Goal: Information Seeking & Learning: Learn about a topic

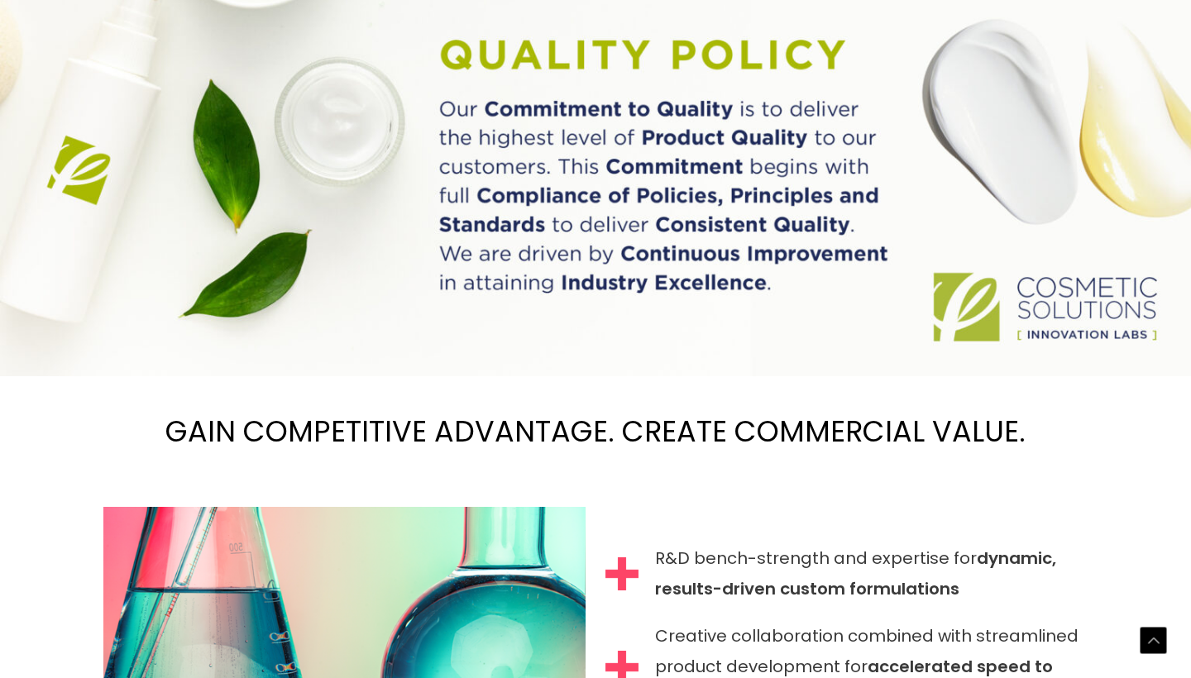
scroll to position [1191, 0]
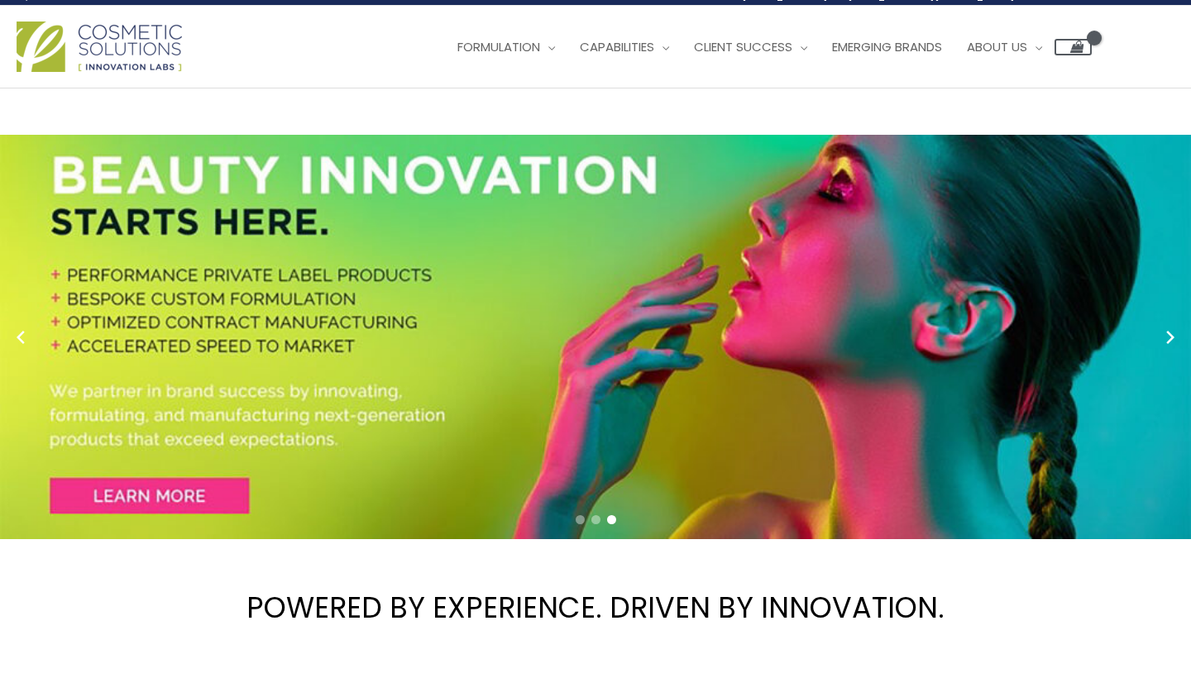
scroll to position [19, 0]
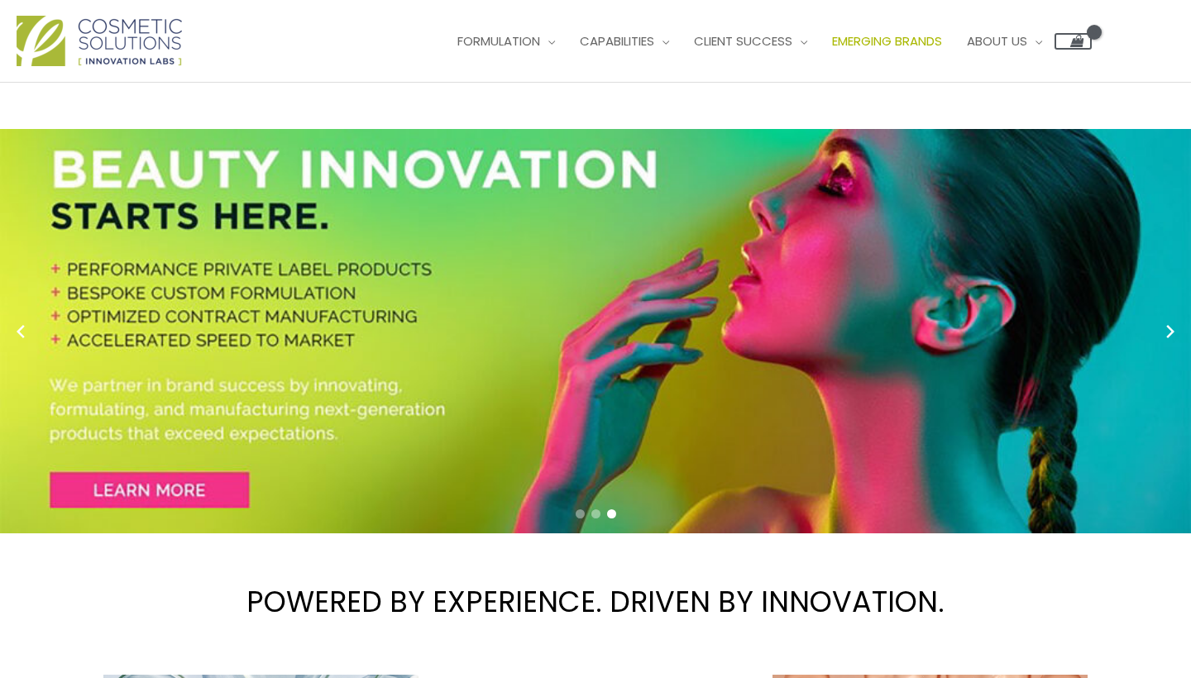
click at [832, 50] on span "Emerging Brands" at bounding box center [887, 40] width 110 height 17
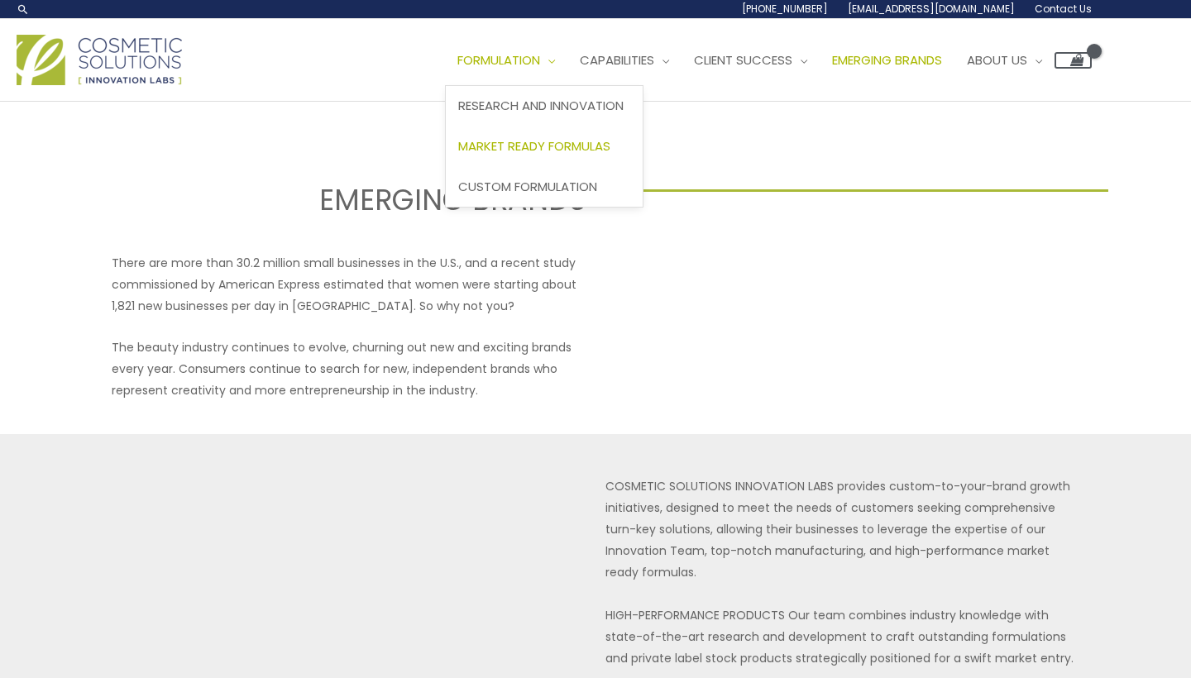
click at [458, 155] on span "Market Ready Formulas" at bounding box center [534, 145] width 152 height 17
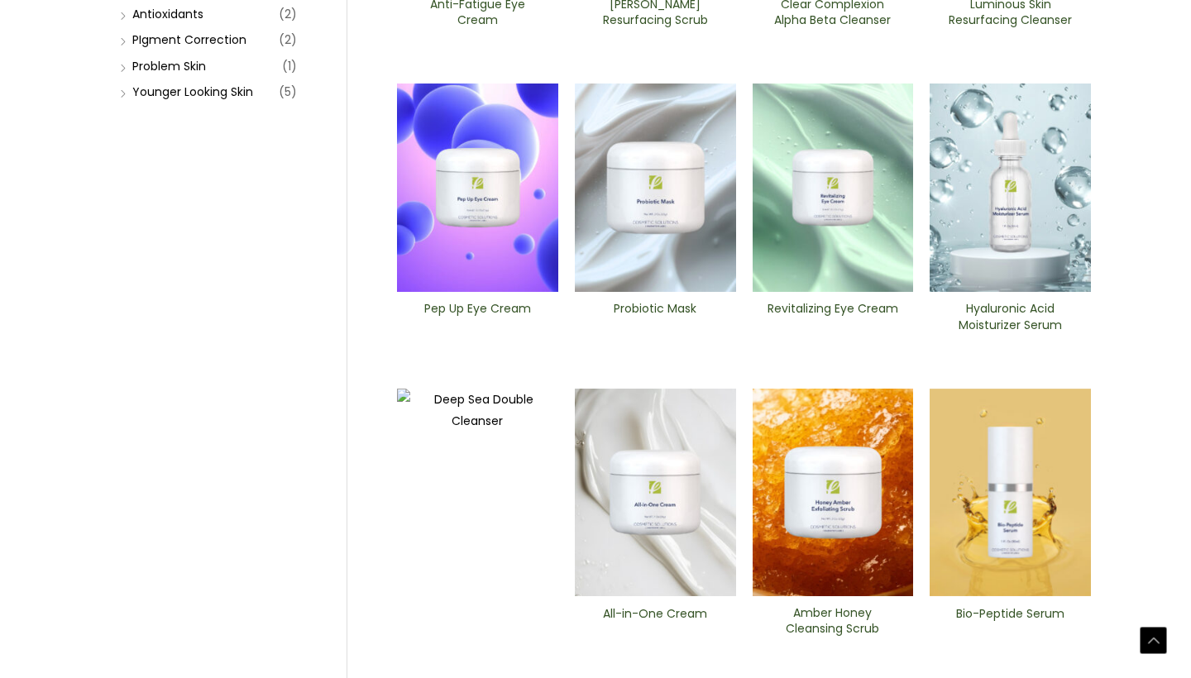
scroll to position [514, 0]
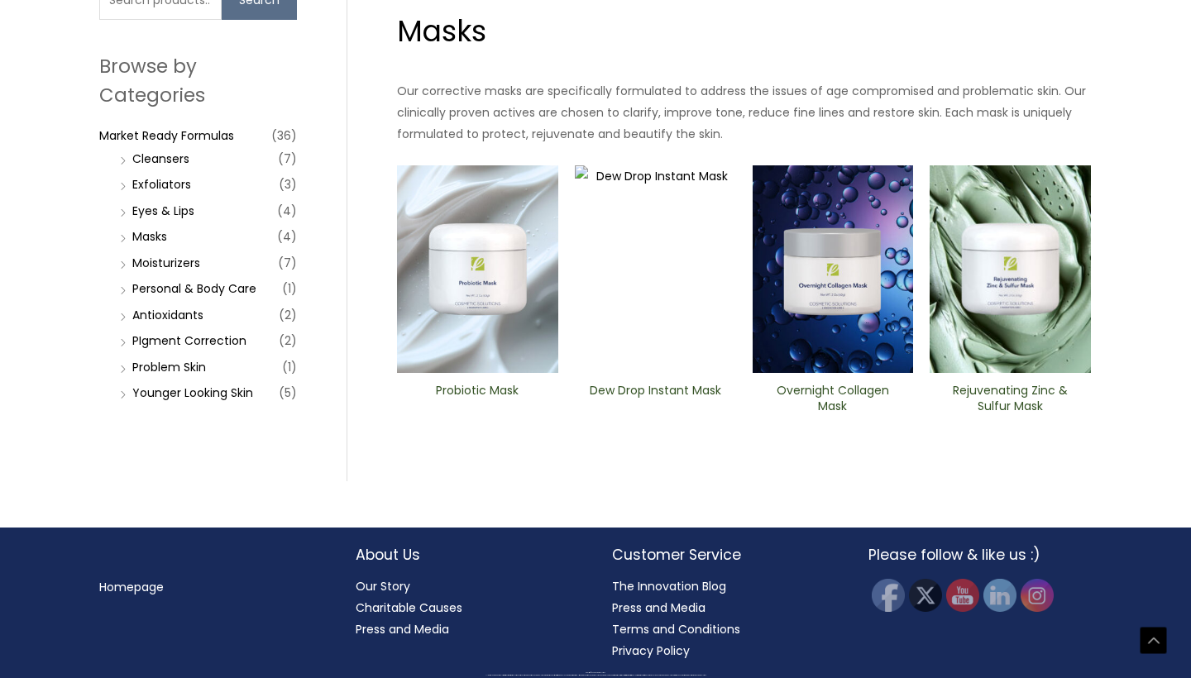
scroll to position [451, 0]
click at [1020, 374] on img at bounding box center [1010, 269] width 161 height 208
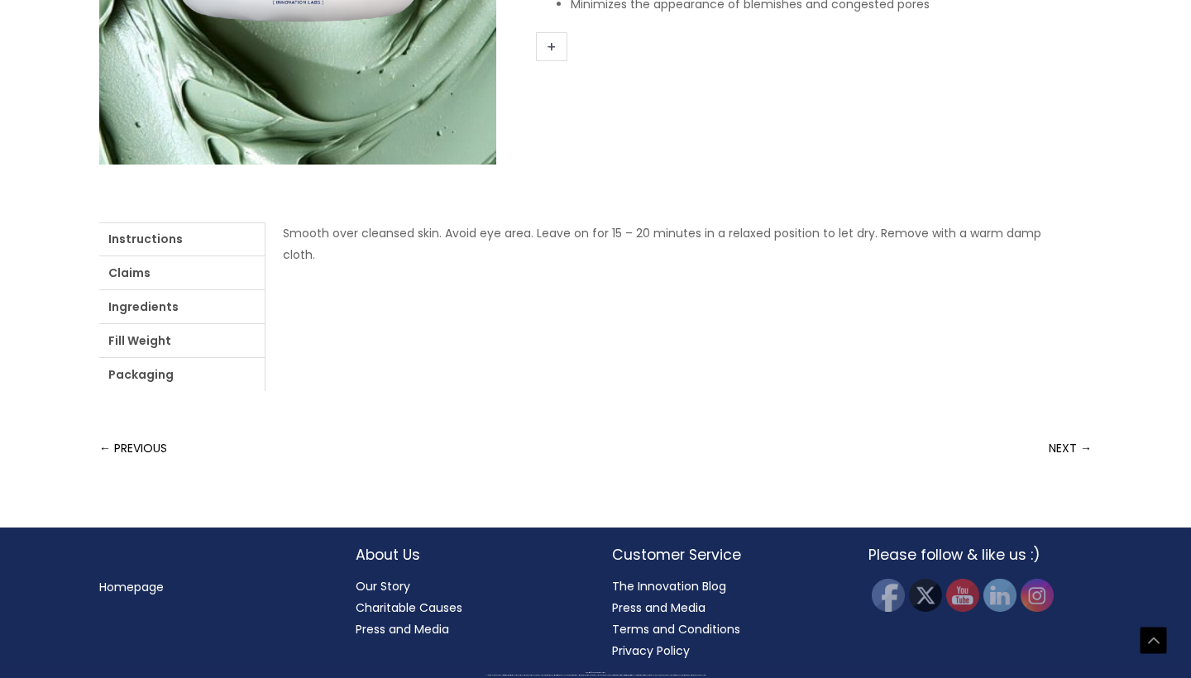
scroll to position [722, 0]
click at [219, 289] on link "Claims" at bounding box center [181, 272] width 165 height 33
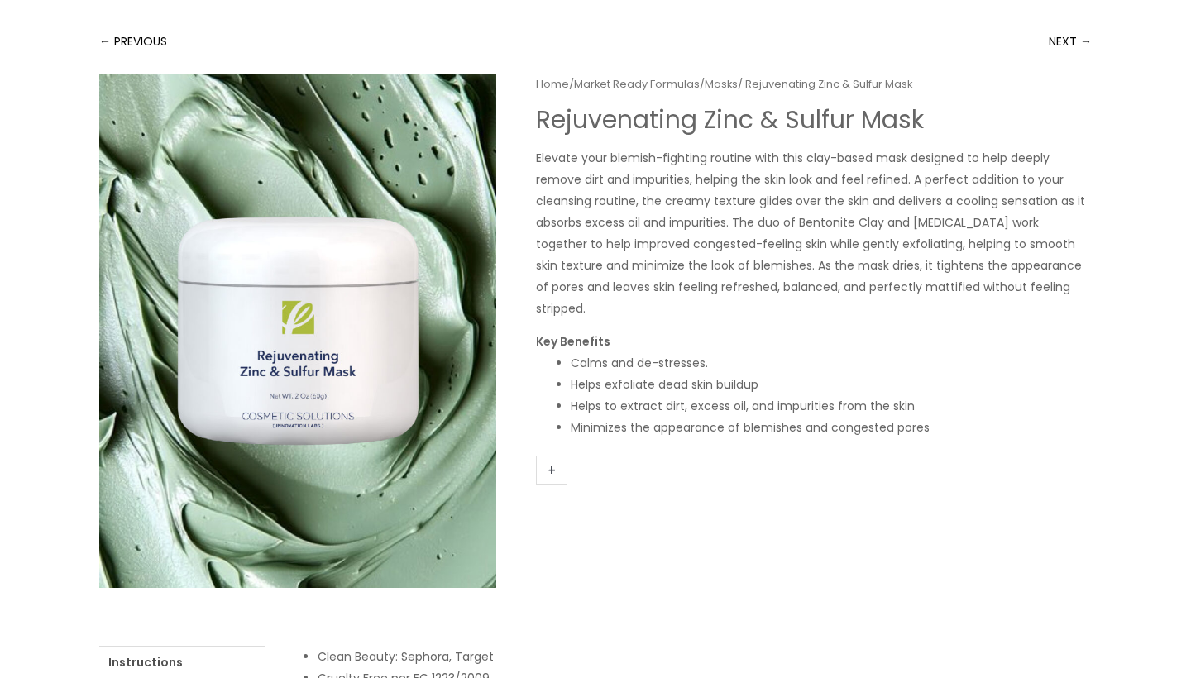
scroll to position [163, 0]
